Goal: Download file/media

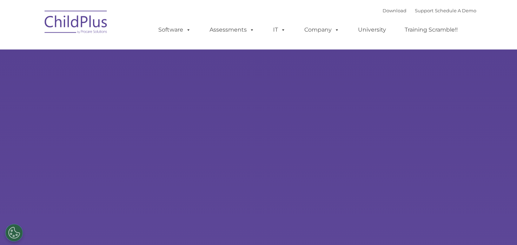
type input ""
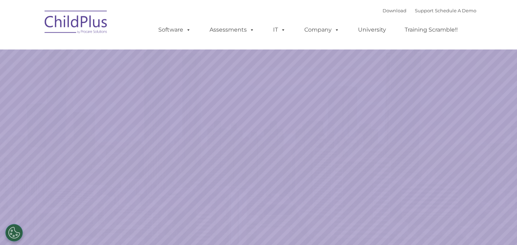
select select "MEDIUM"
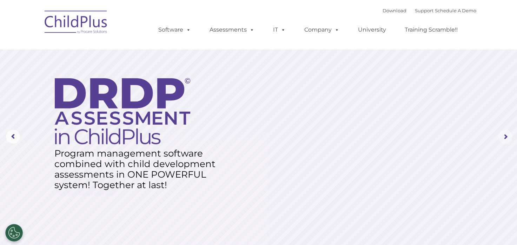
click at [503, 133] on rs-arrow at bounding box center [505, 137] width 14 height 14
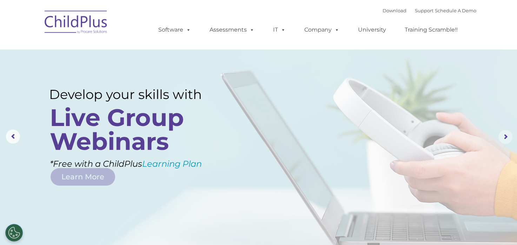
click at [503, 133] on rs-arrow at bounding box center [505, 137] width 14 height 14
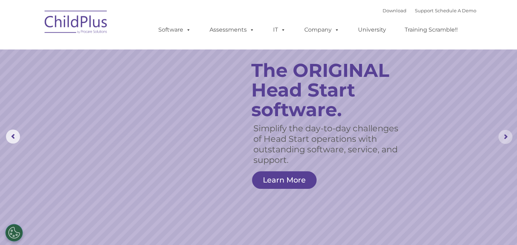
click at [503, 133] on rs-arrow at bounding box center [505, 137] width 14 height 14
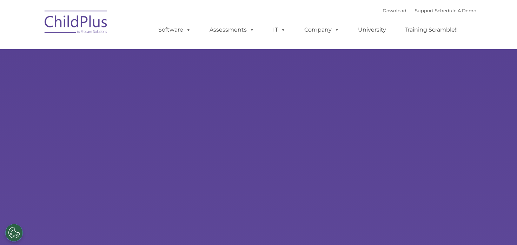
click at [383, 13] on link "Download" at bounding box center [395, 11] width 24 height 6
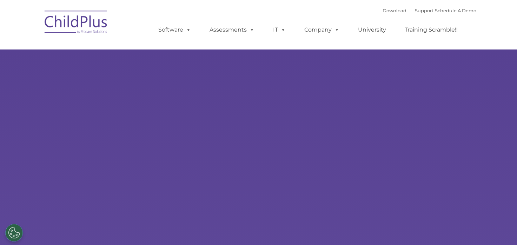
select select "MEDIUM"
